Goal: Information Seeking & Learning: Learn about a topic

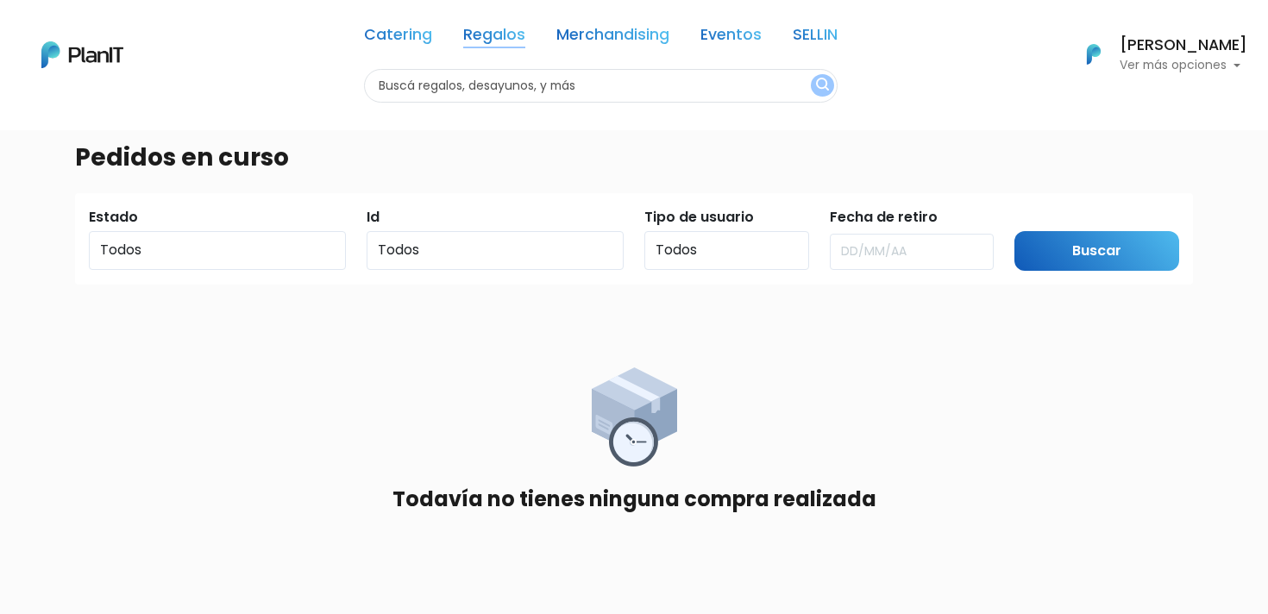
click at [490, 41] on link "Regalos" at bounding box center [494, 38] width 62 height 21
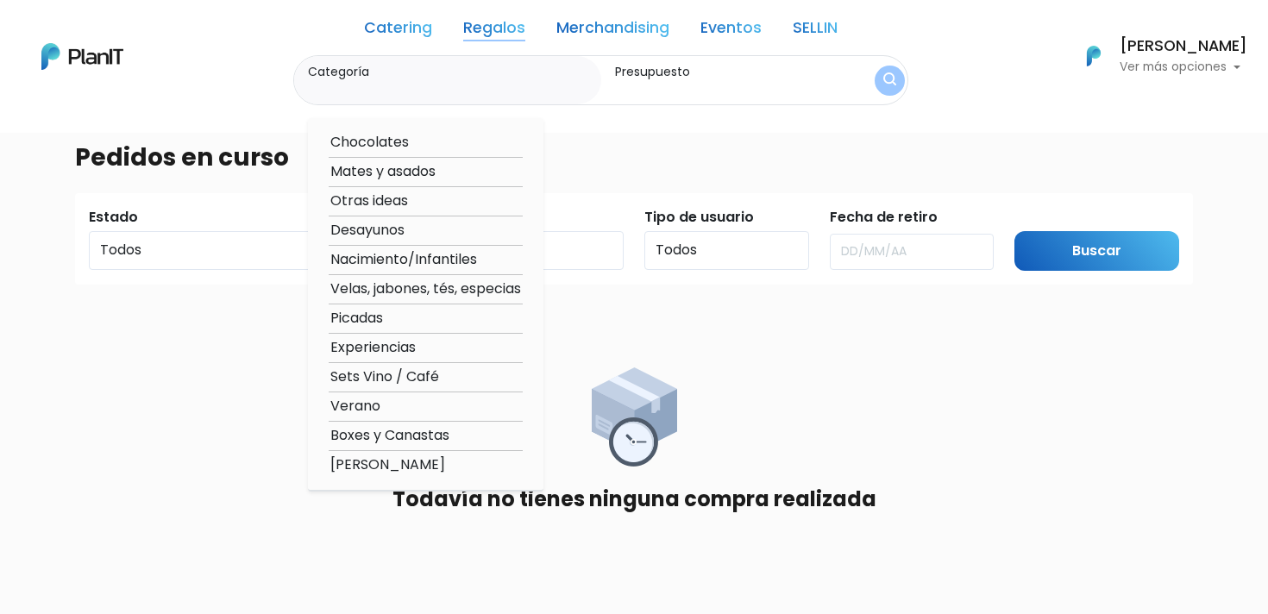
click at [406, 291] on option "Velas, jabones, tés, especias" at bounding box center [426, 290] width 194 height 22
type input "Velas, jabones, tés, especias"
type input "$0 - $1000"
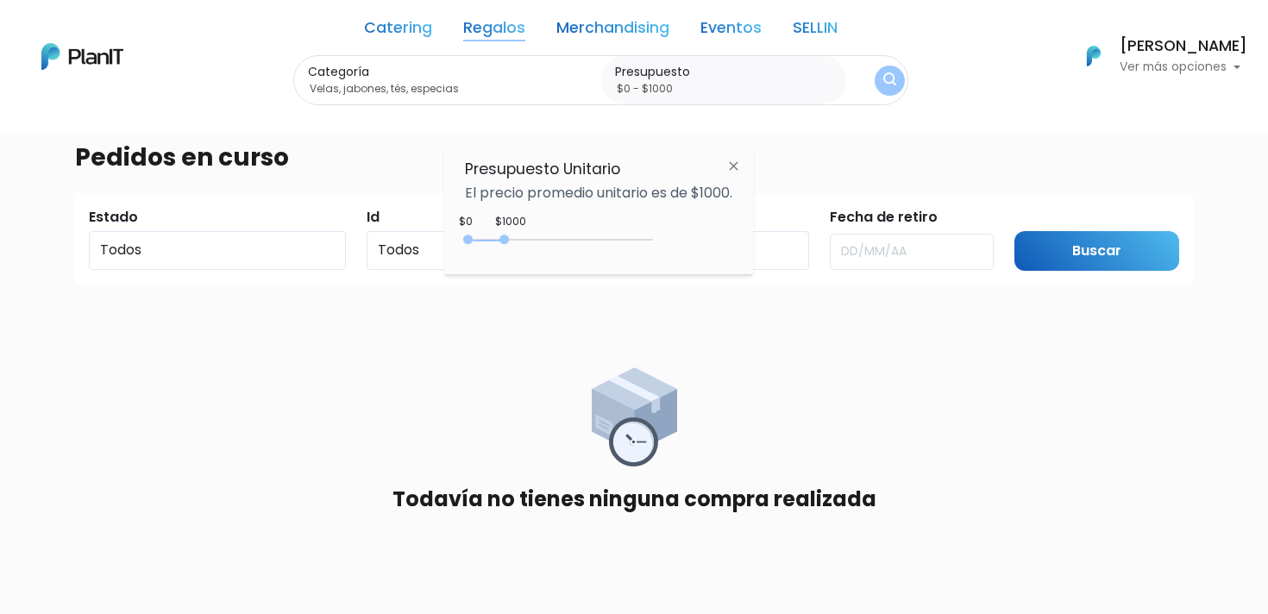
click at [900, 78] on button "submit" at bounding box center [889, 81] width 30 height 30
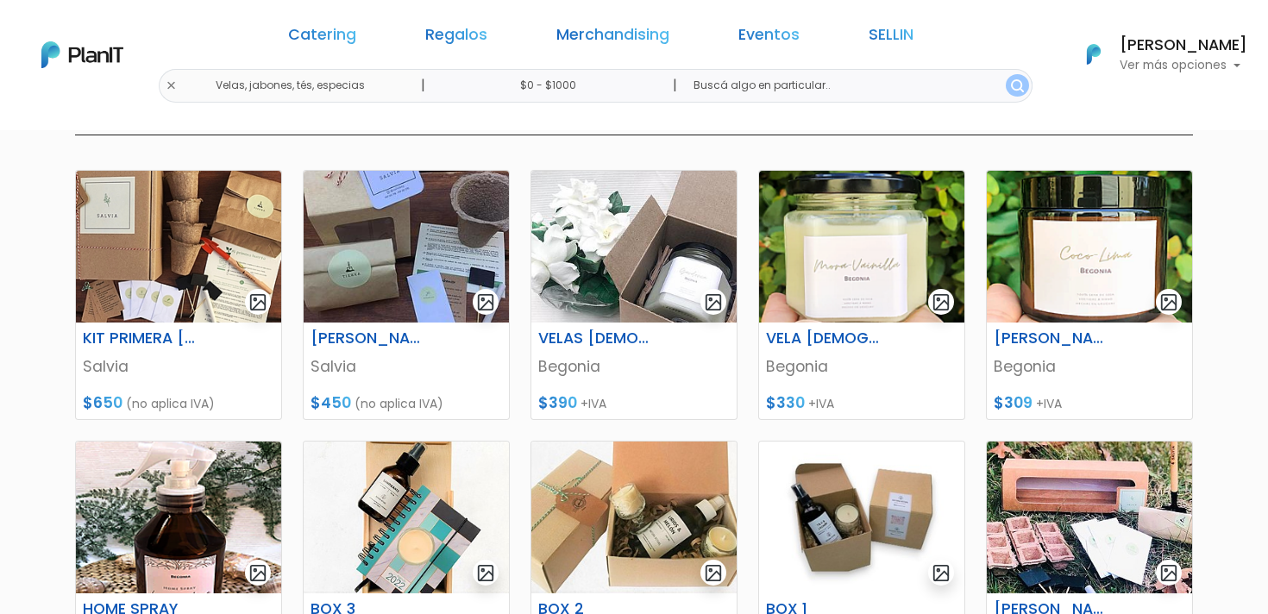
scroll to position [218, 0]
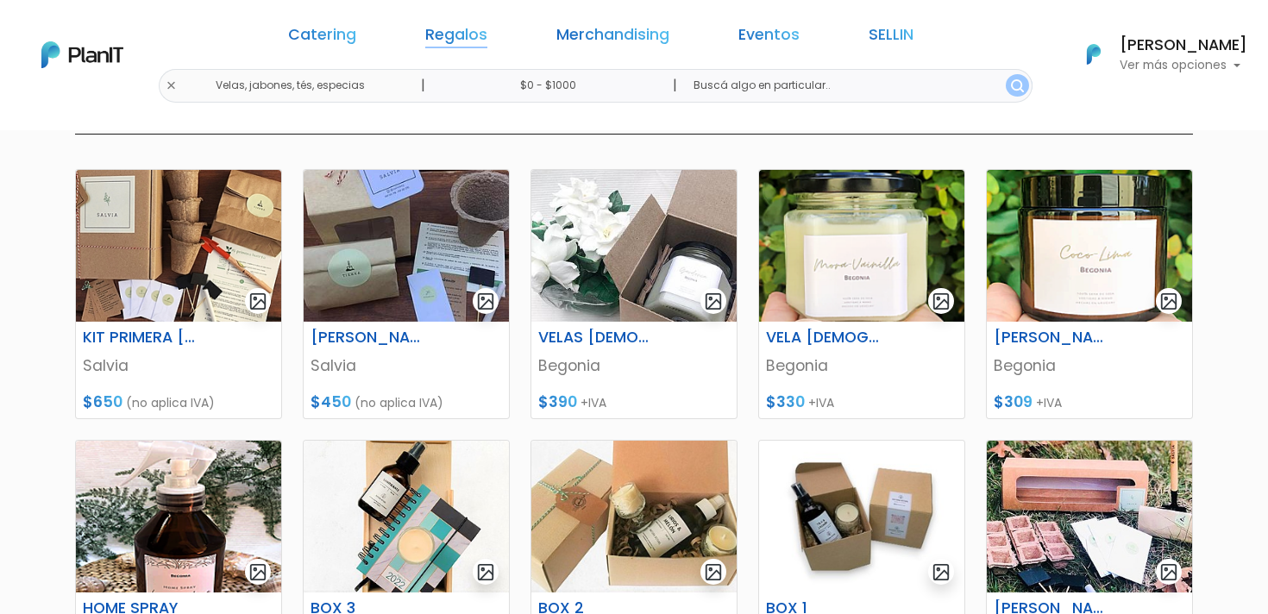
click at [487, 32] on link "Regalos" at bounding box center [456, 38] width 62 height 21
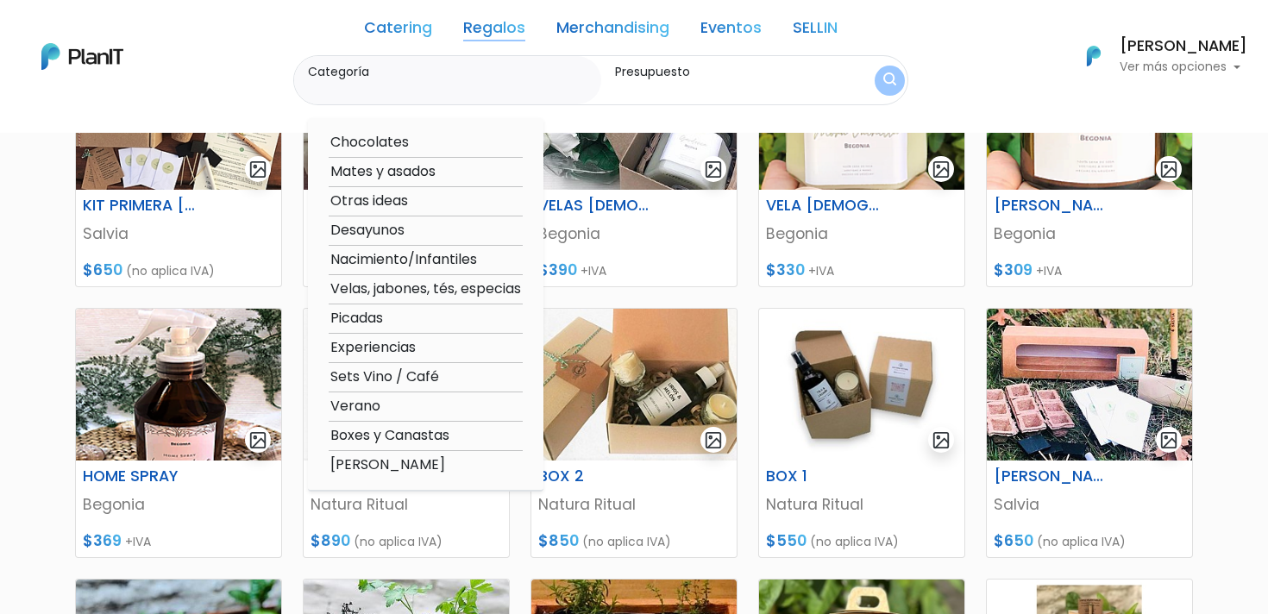
scroll to position [296, 0]
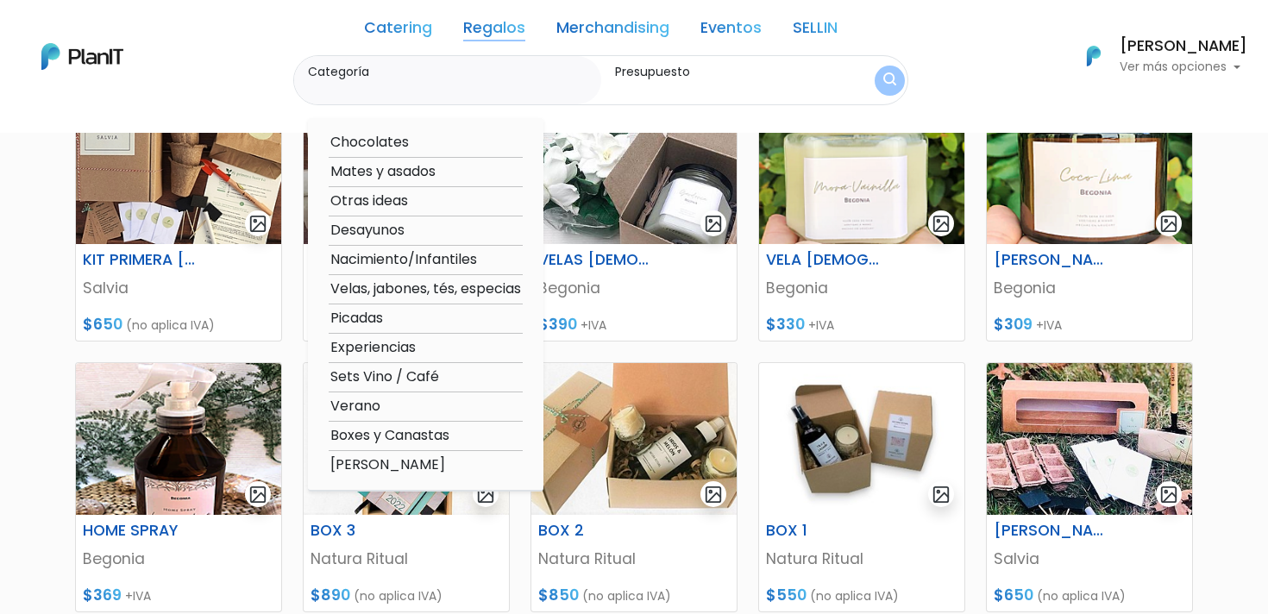
click at [1188, 67] on p "Ver más opciones" at bounding box center [1183, 67] width 128 height 12
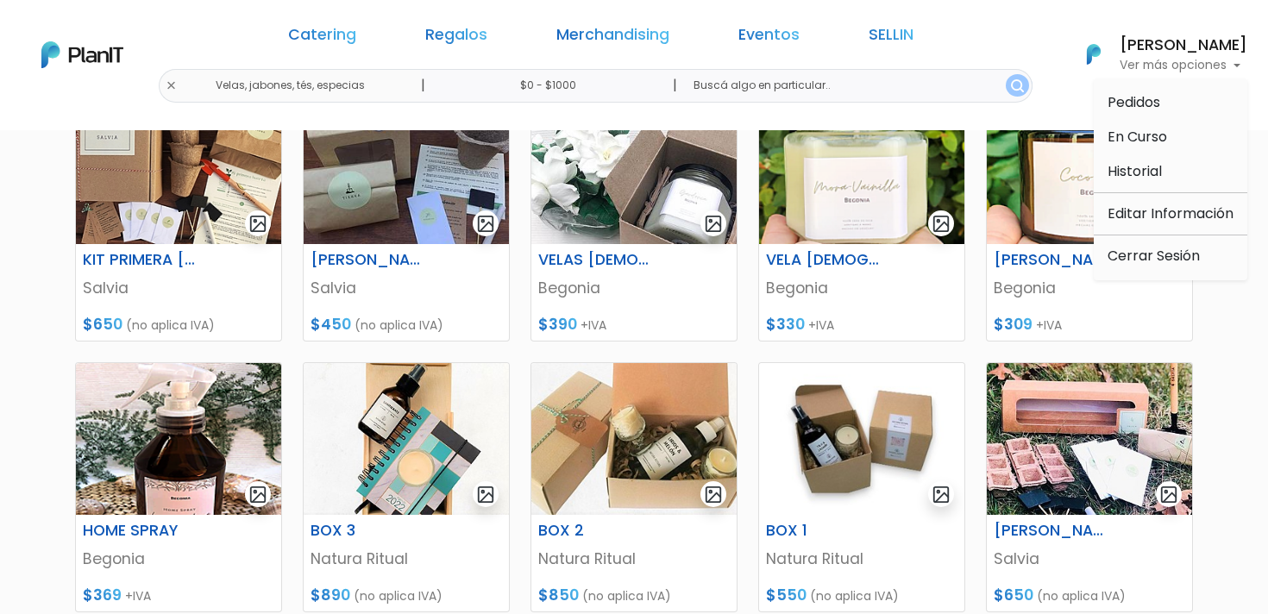
click at [985, 49] on div "Catering Regalos Merchandising Eventos SELLIN Velas, jabones, tés, especias | $…" at bounding box center [634, 55] width 1268 height 96
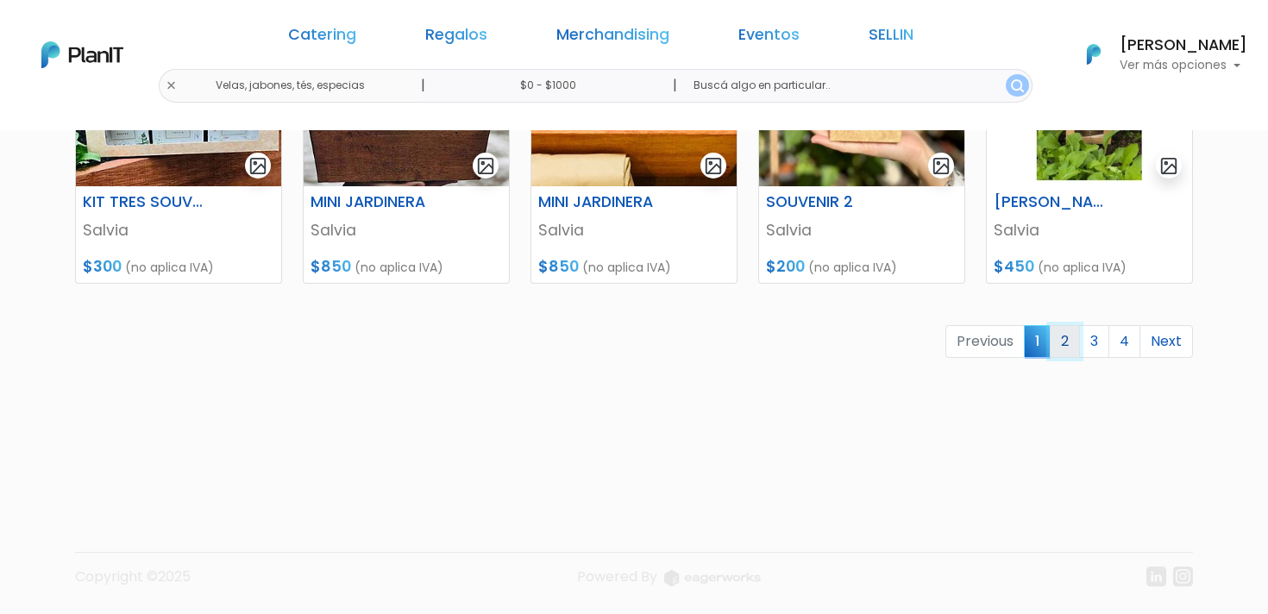
click at [1063, 343] on link "2" at bounding box center [1065, 341] width 30 height 33
